Goal: Task Accomplishment & Management: Use online tool/utility

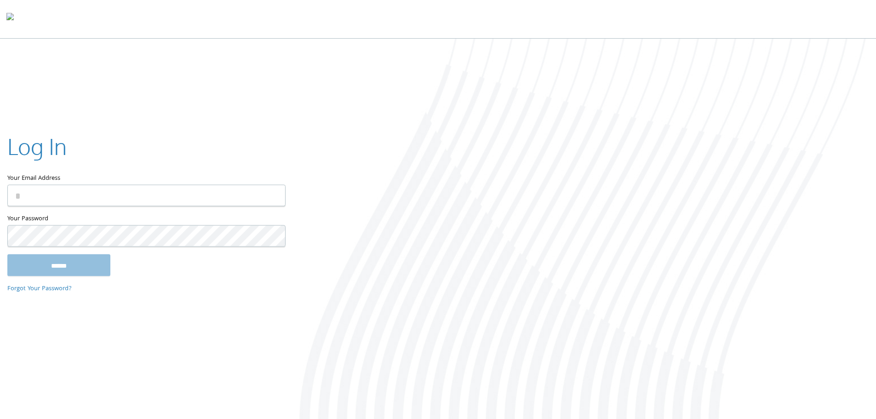
type input "**********"
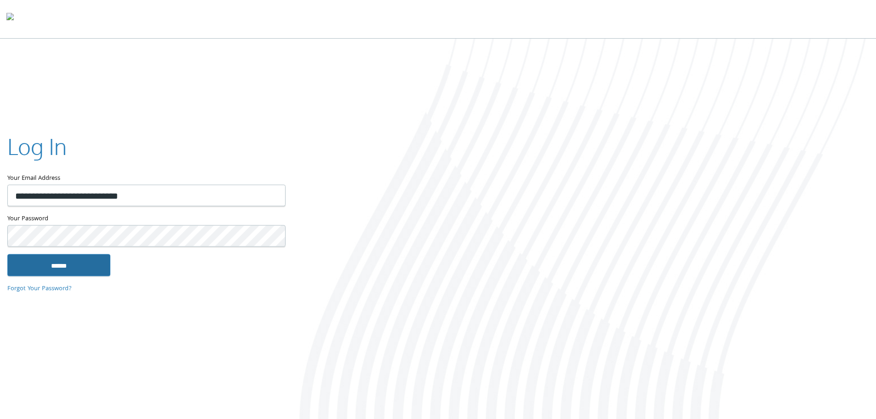
click at [57, 272] on input "******" at bounding box center [58, 265] width 103 height 22
type input "**********"
click at [87, 272] on input "******" at bounding box center [58, 265] width 103 height 22
